Goal: Task Accomplishment & Management: Complete application form

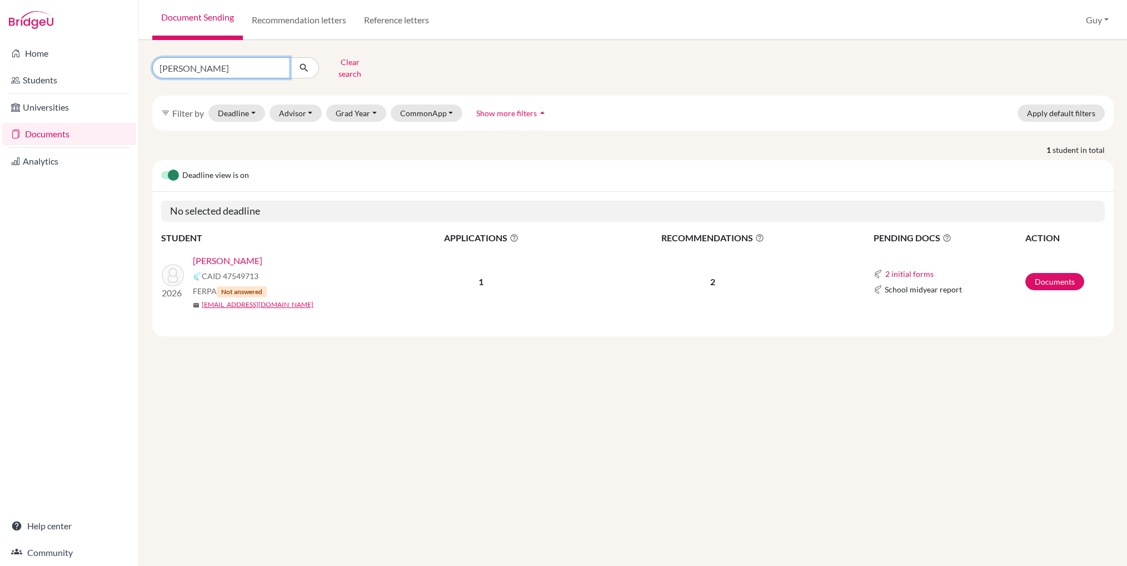
click at [171, 64] on input "shlok" at bounding box center [221, 67] width 138 height 21
click at [171, 63] on input "shlok" at bounding box center [221, 67] width 138 height 21
type input "walton"
click button "submit" at bounding box center [303, 67] width 29 height 21
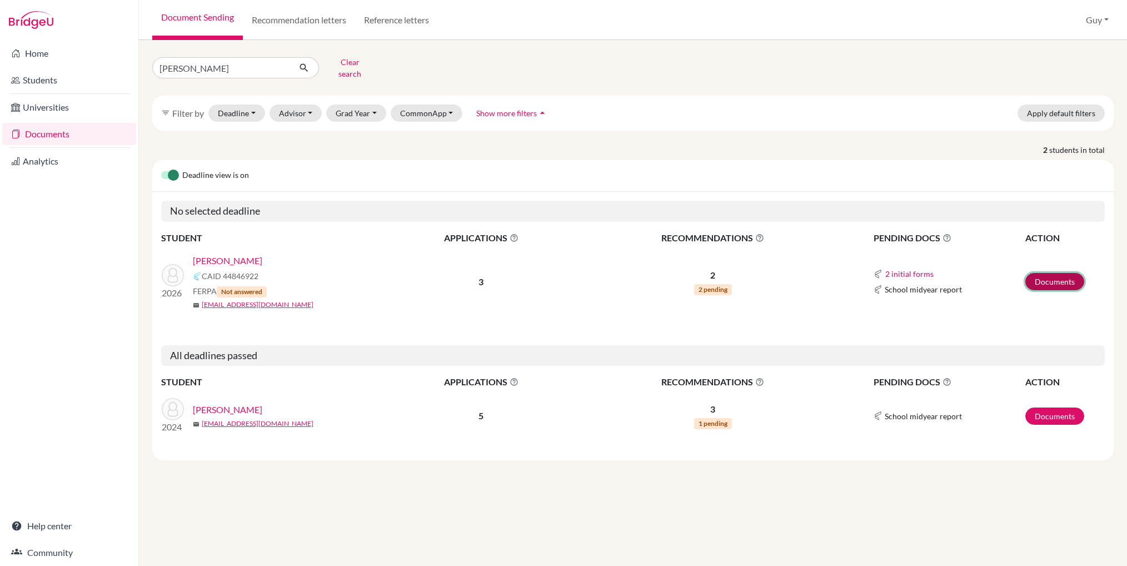
click at [1063, 274] on link "Documents" at bounding box center [1054, 281] width 59 height 17
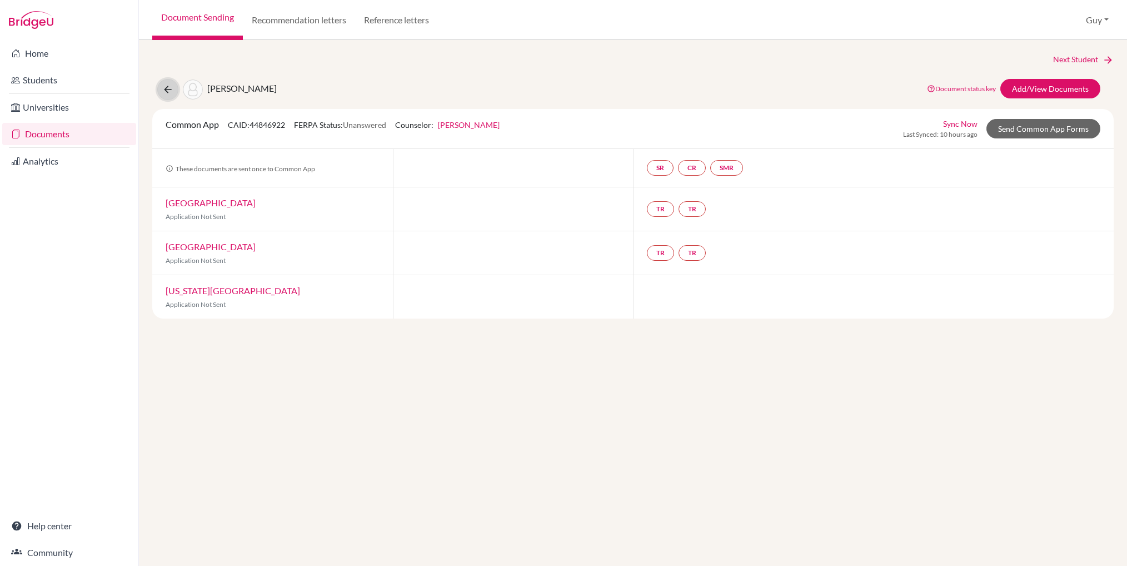
click at [170, 89] on icon at bounding box center [167, 89] width 11 height 11
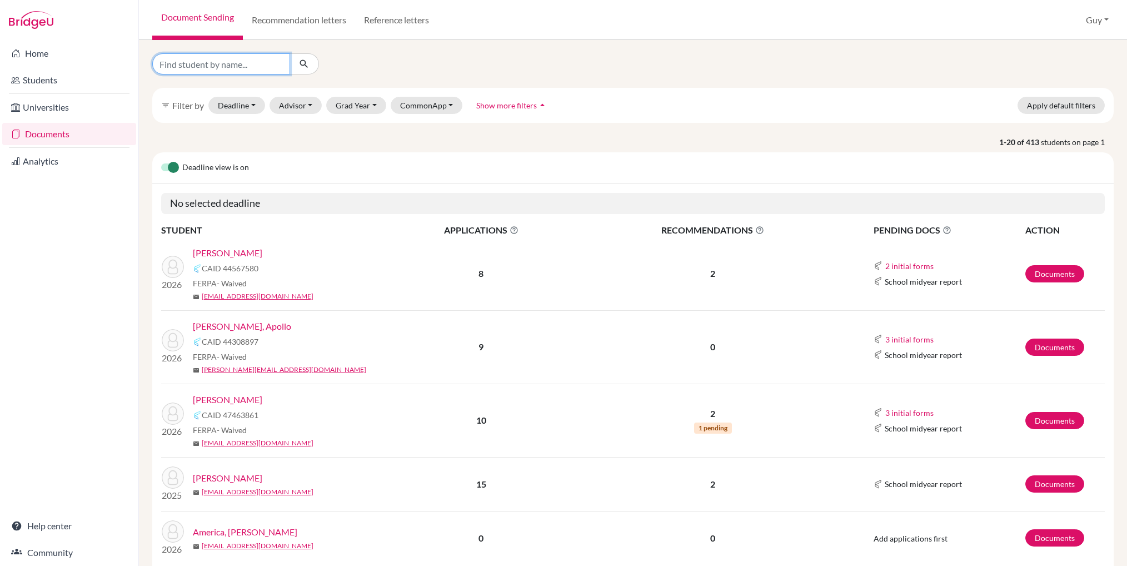
click at [227, 63] on input "Find student by name..." at bounding box center [221, 63] width 138 height 21
type input "walton"
click at [306, 60] on icon "submit" at bounding box center [303, 63] width 11 height 11
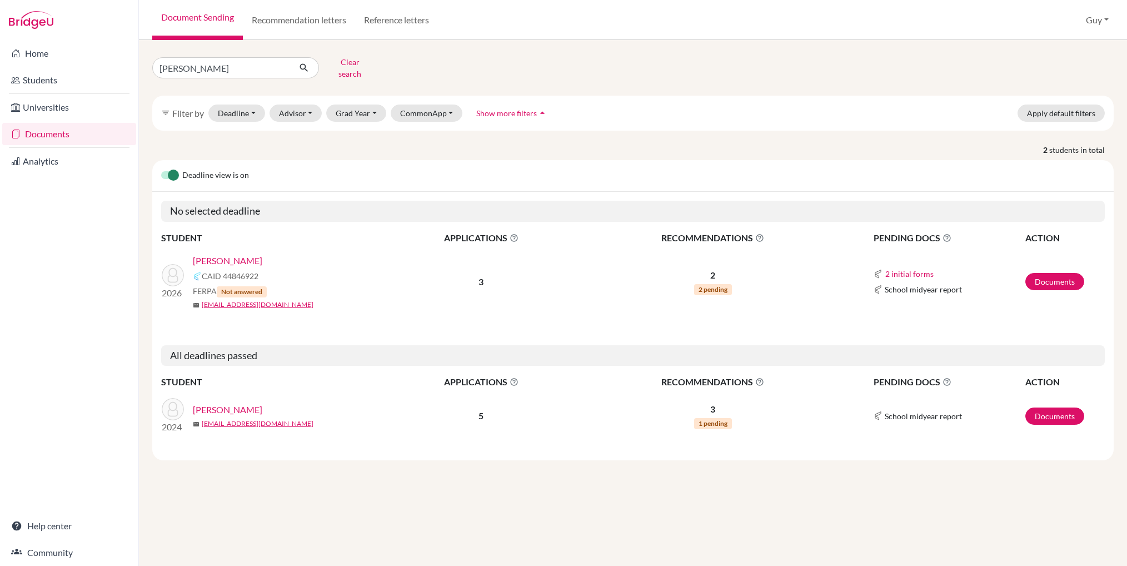
click at [216, 254] on link "[PERSON_NAME]" at bounding box center [227, 260] width 69 height 13
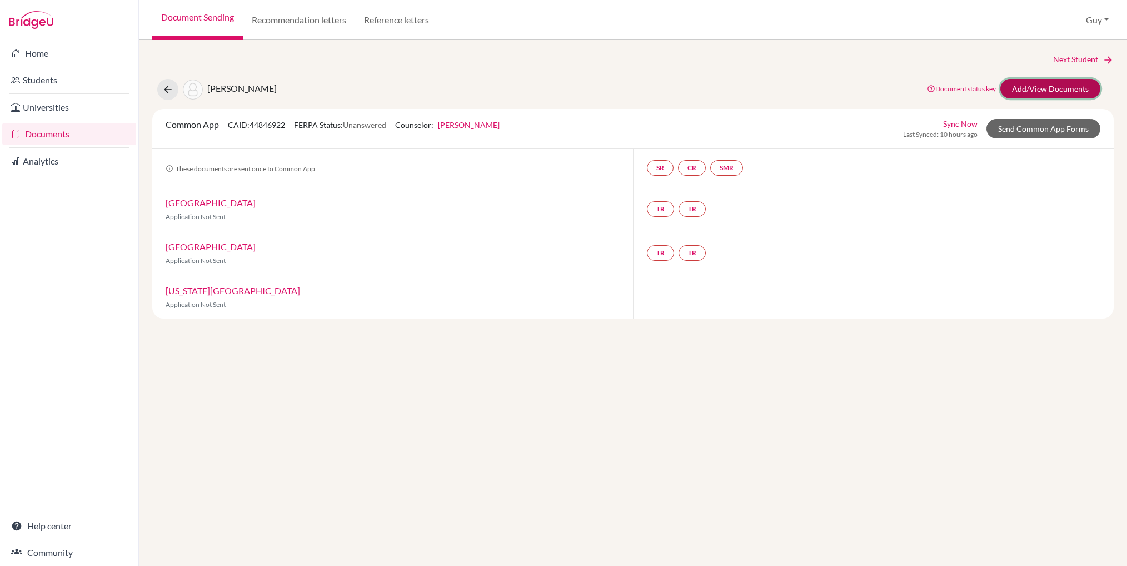
click at [1058, 90] on link "Add/View Documents" at bounding box center [1050, 88] width 100 height 19
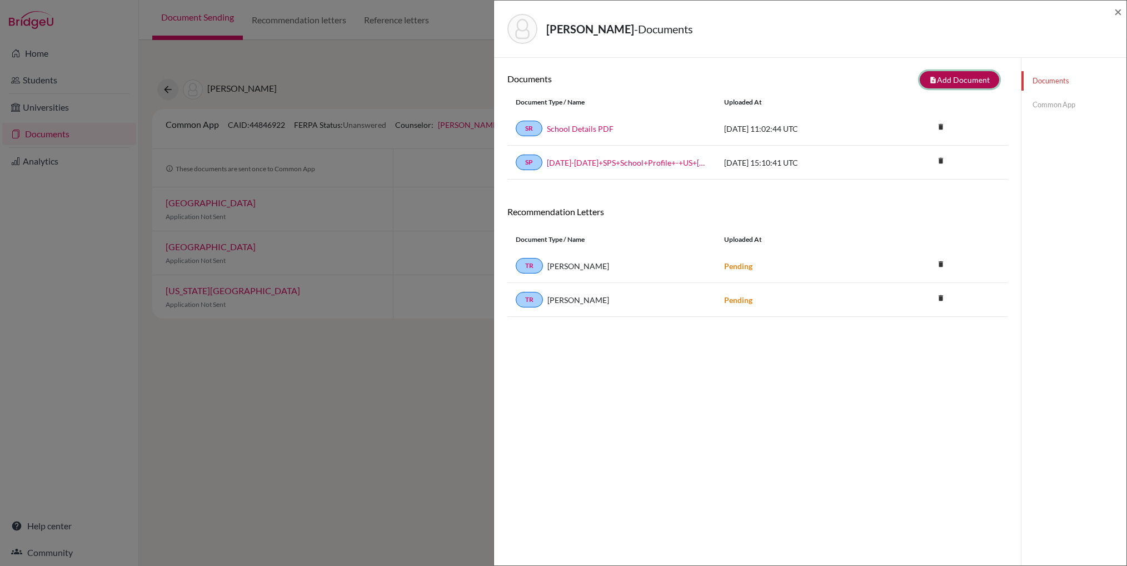
click at [964, 76] on button "note_add Add Document" at bounding box center [958, 79] width 79 height 17
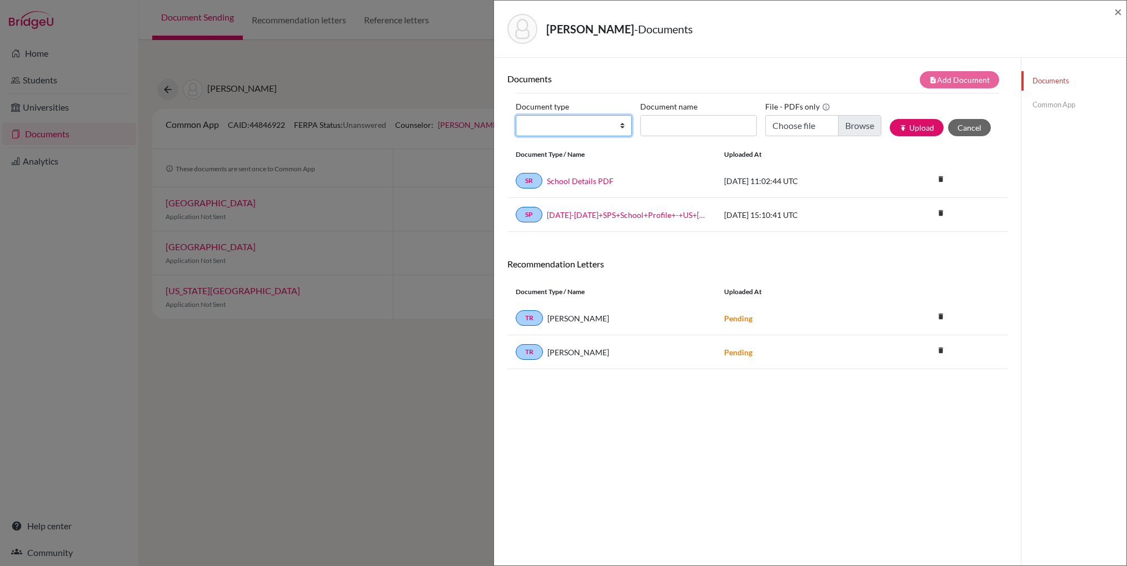
click at [618, 122] on select "Change explanation for Common App reports Counselor recommendation Internationa…" at bounding box center [574, 125] width 116 height 21
select select "5"
click at [516, 115] on select "Change explanation for Common App reports Counselor recommendation Internationa…" at bounding box center [574, 125] width 116 height 21
click at [687, 126] on input "Recommender's name" at bounding box center [698, 125] width 116 height 21
type input "[PERSON_NAME]"
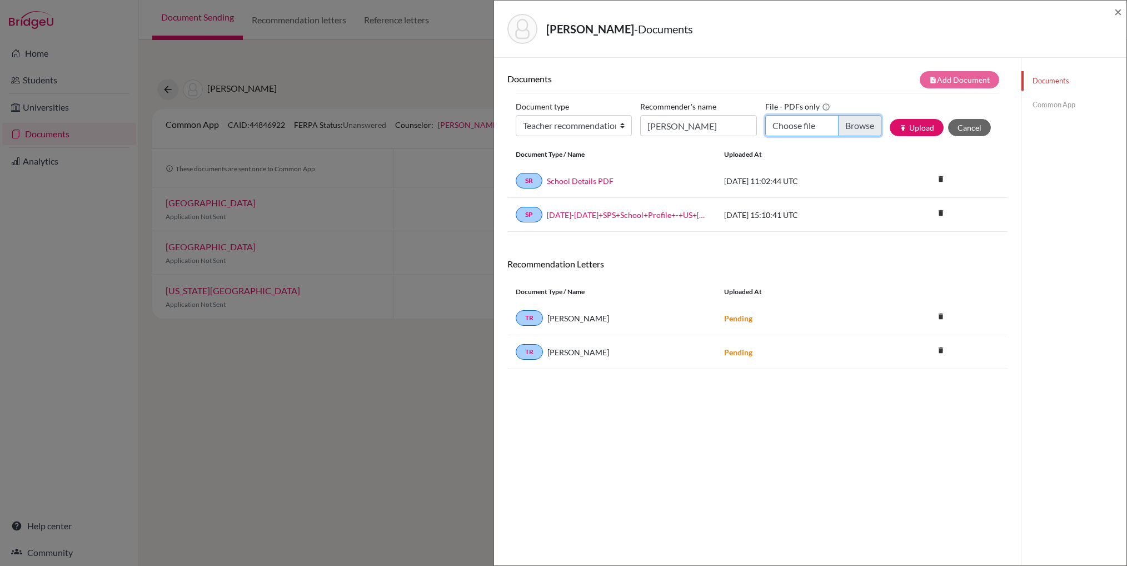
click at [850, 127] on input "Choose file" at bounding box center [823, 125] width 116 height 21
click at [848, 124] on input "Choose file" at bounding box center [823, 125] width 116 height 21
type input "C:\fakepath\[PERSON_NAME] US Reference.pdf"
click at [909, 129] on button "publish Upload" at bounding box center [916, 127] width 54 height 17
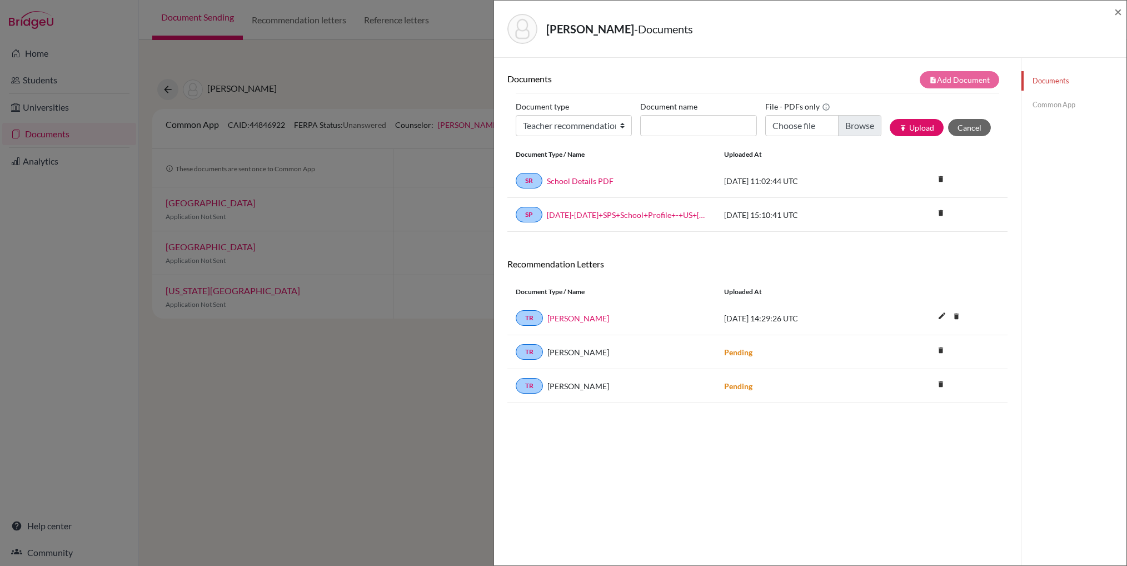
click at [983, 33] on div "[PERSON_NAME] - Documents" at bounding box center [806, 29] width 598 height 30
